Goal: Information Seeking & Learning: Understand process/instructions

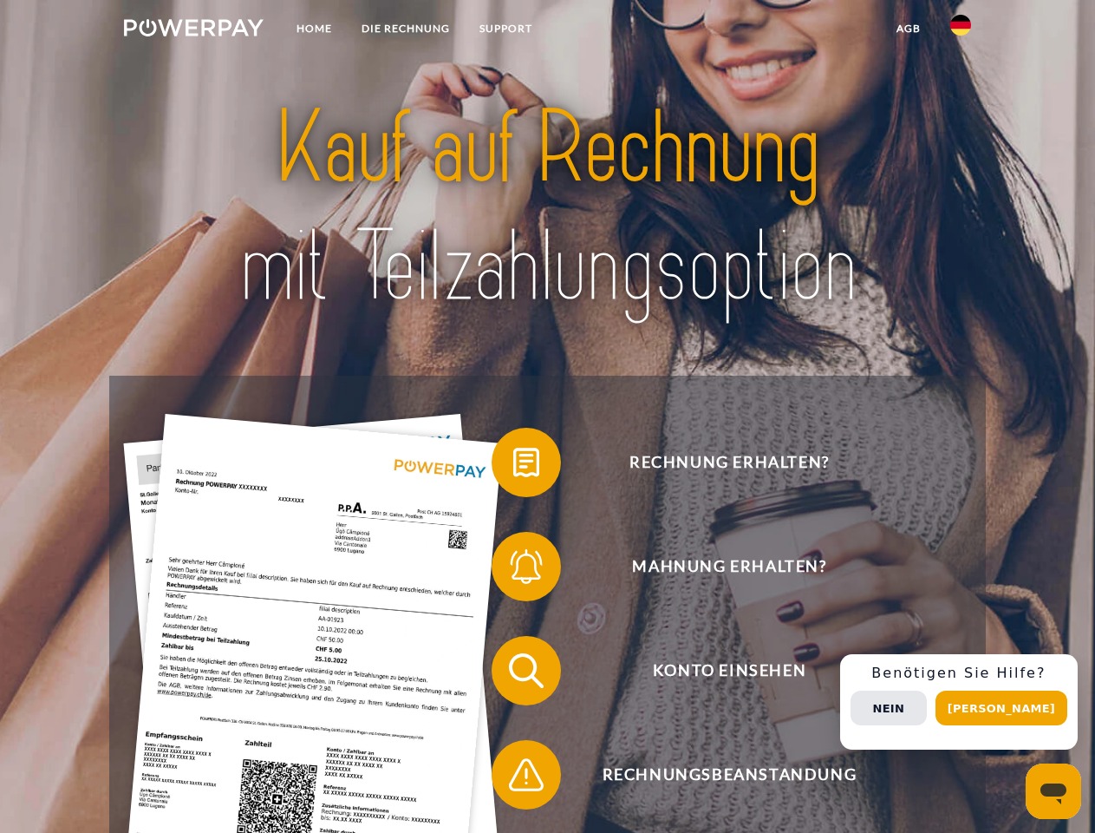
click at [193, 30] on img at bounding box center [194, 27] width 140 height 17
click at [961, 30] on img at bounding box center [961, 25] width 21 height 21
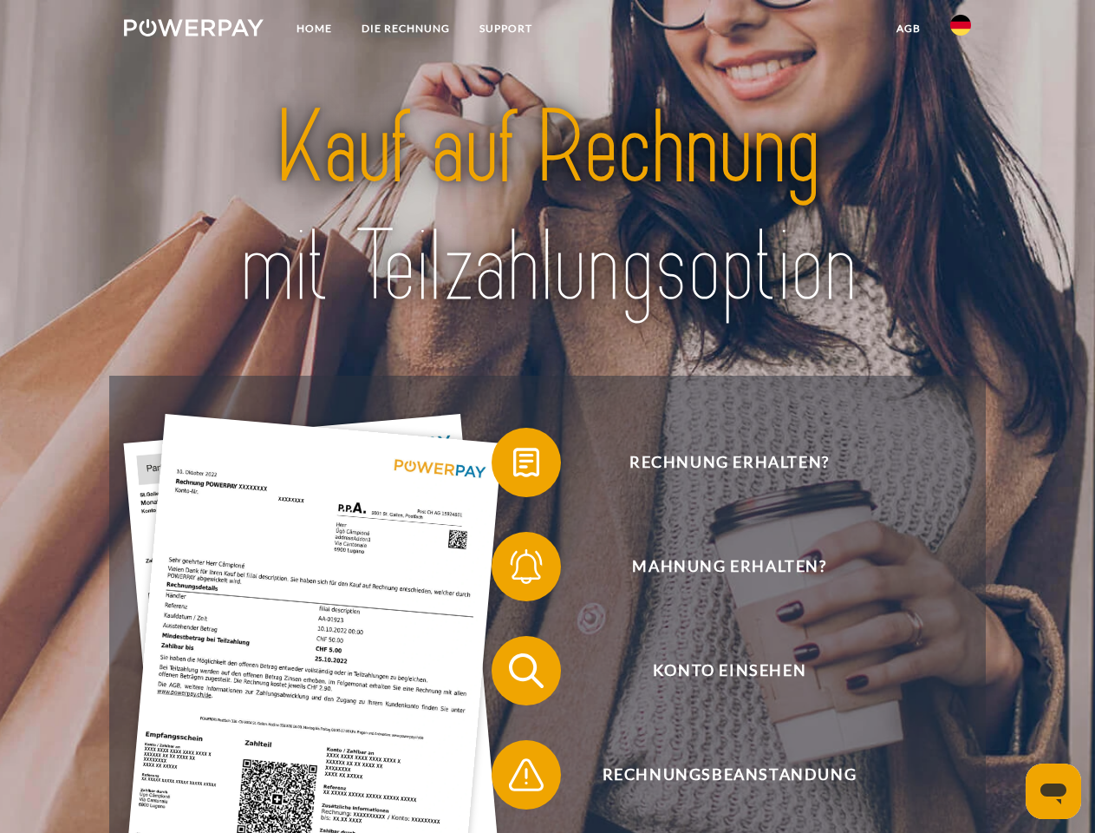
click at [908, 29] on link "agb" at bounding box center [909, 28] width 54 height 31
click at [513, 466] on span at bounding box center [500, 462] width 87 height 87
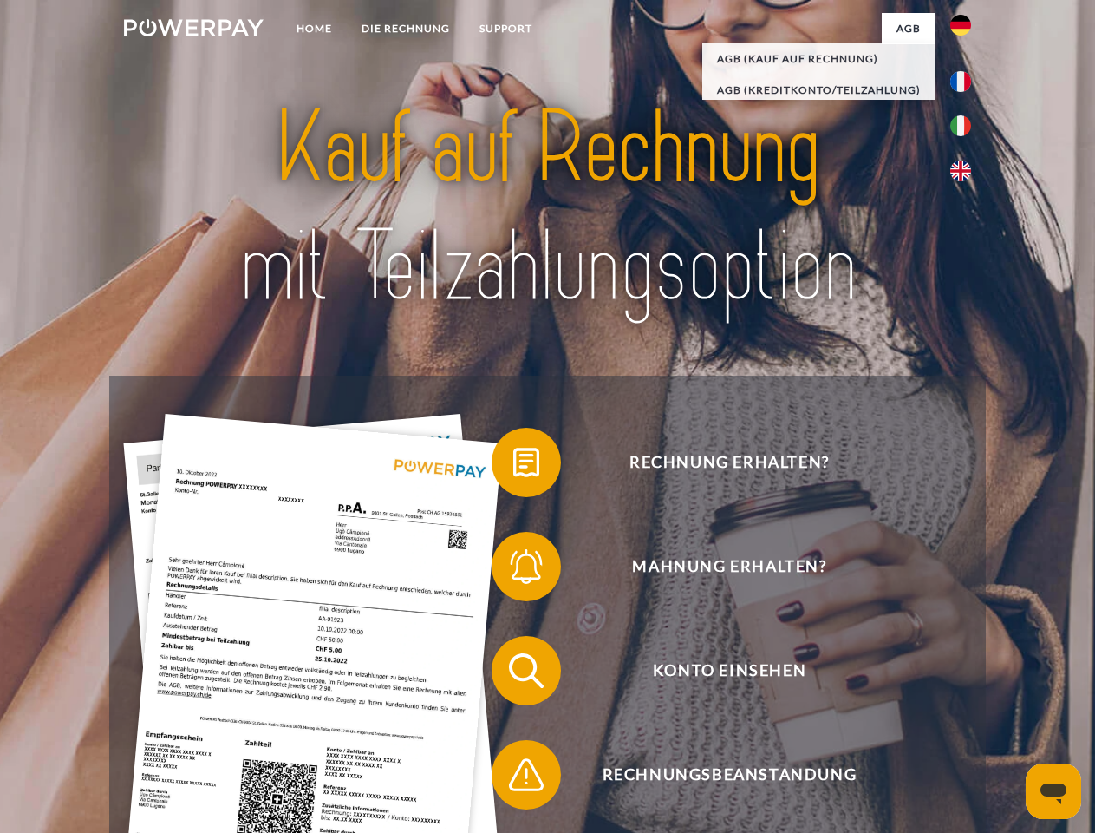
click at [513, 570] on div "Rechnung erhalten? Mahnung erhalten? Konto einsehen" at bounding box center [547, 723] width 876 height 694
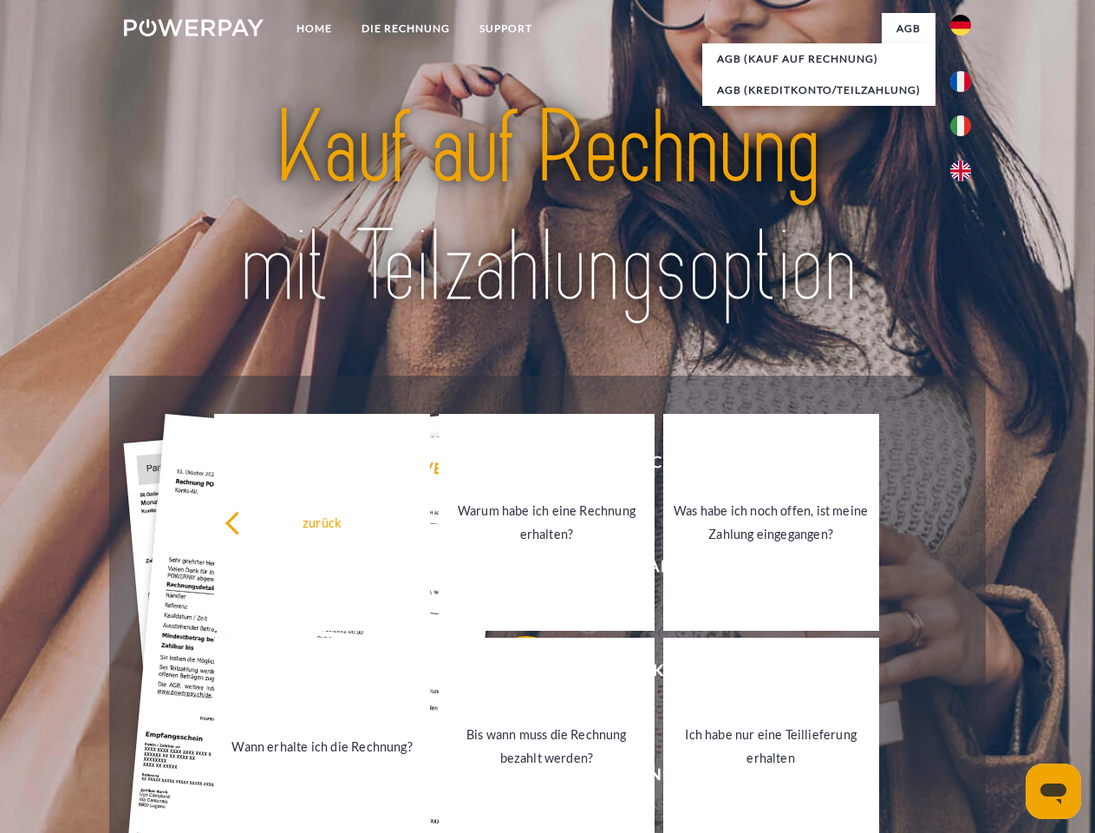
click at [513, 674] on link "Bis wann muss die Rechnung bezahlt werden?" at bounding box center [547, 745] width 216 height 217
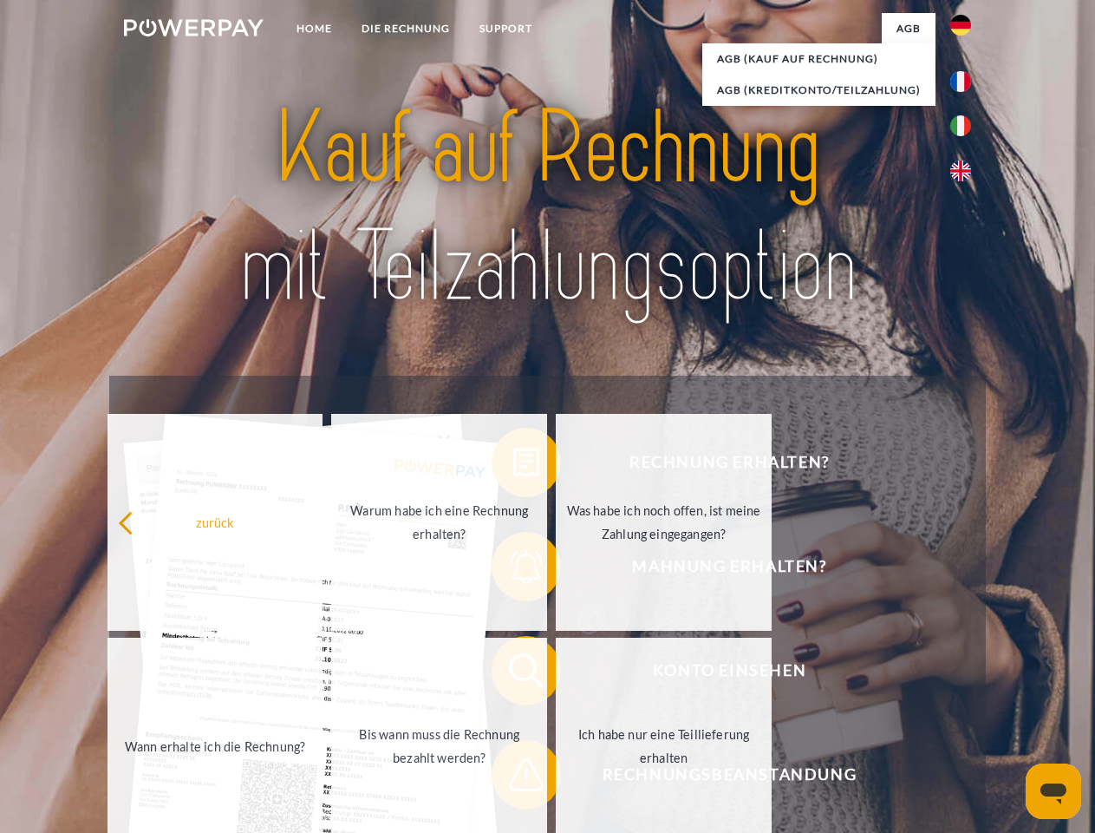
click at [556, 778] on link "Ich habe nur eine Teillieferung erhalten" at bounding box center [664, 745] width 216 height 217
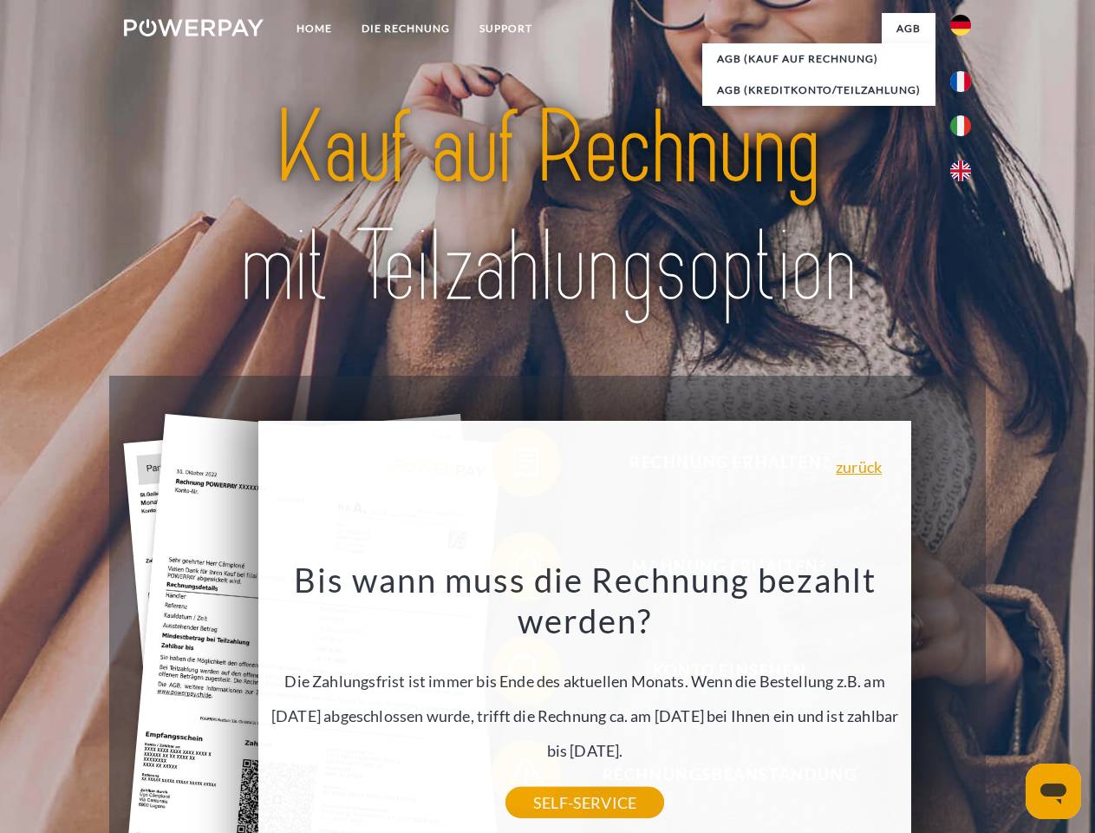
click at [965, 702] on div "Rechnung erhalten? Mahnung erhalten? Konto einsehen" at bounding box center [547, 723] width 876 height 694
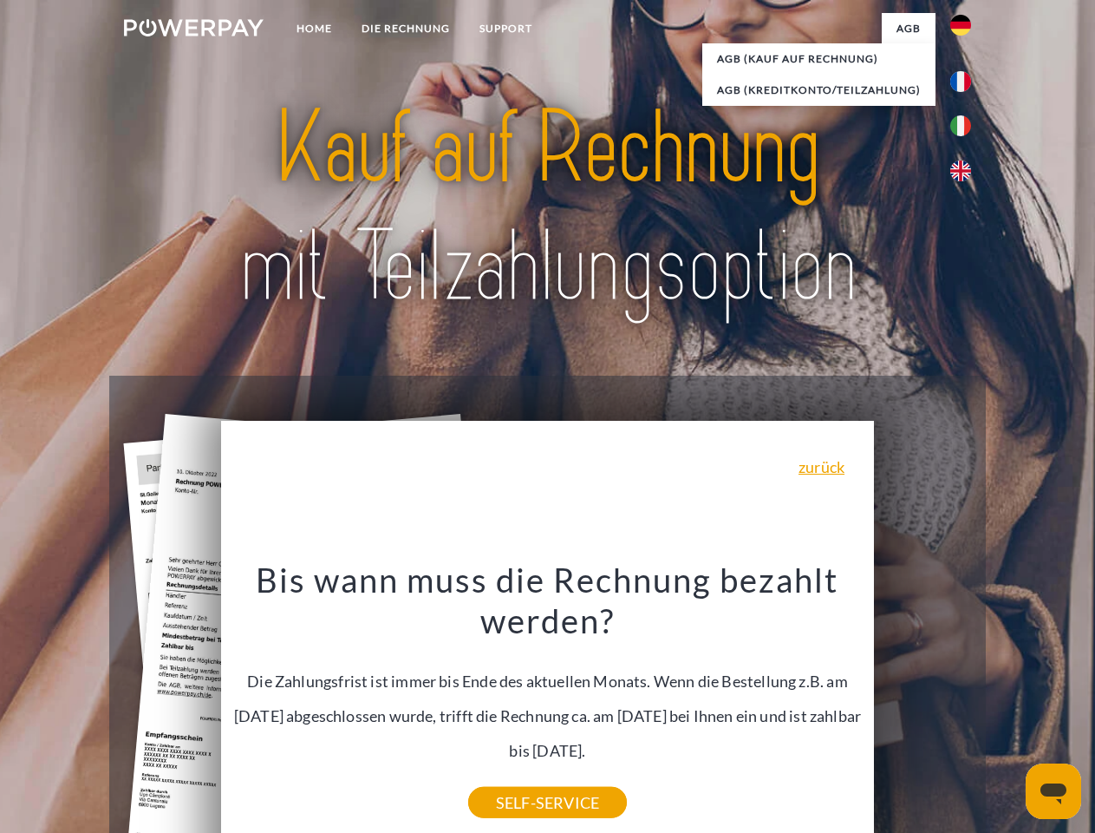
click at [923, 705] on span "Konto einsehen" at bounding box center [729, 670] width 425 height 69
click at [1008, 708] on header "Home DIE RECHNUNG SUPPORT" at bounding box center [547, 599] width 1095 height 1198
